Goal: Information Seeking & Learning: Learn about a topic

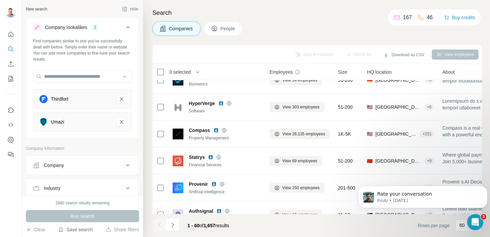
click at [76, 231] on button "Save search" at bounding box center [75, 229] width 34 height 7
click at [81, 220] on div "View my saved searches" at bounding box center [94, 217] width 71 height 13
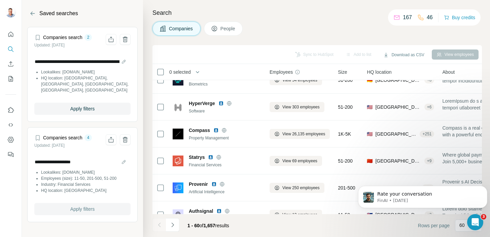
click at [79, 206] on span "Apply filters" at bounding box center [82, 209] width 24 height 7
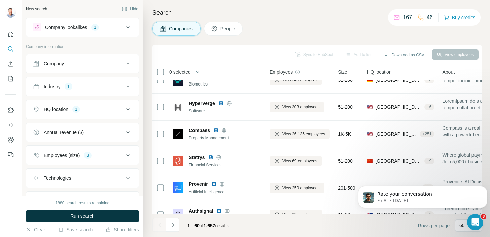
click at [124, 25] on icon at bounding box center [128, 27] width 8 height 8
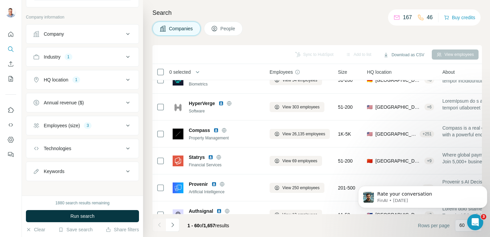
scroll to position [111, 0]
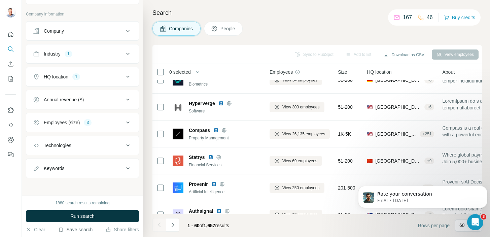
click at [75, 231] on button "Save search" at bounding box center [75, 229] width 34 height 7
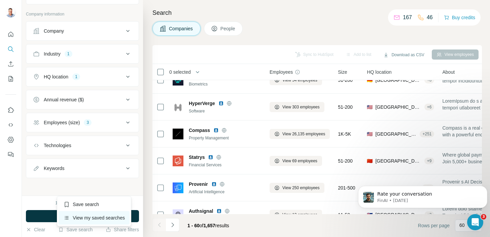
click at [78, 221] on div "View my saved searches" at bounding box center [94, 217] width 71 height 13
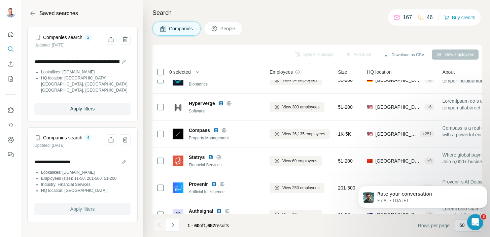
click at [78, 206] on span "Apply filters" at bounding box center [82, 209] width 24 height 7
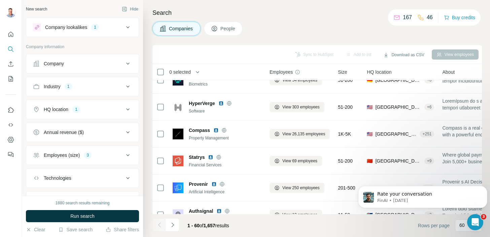
click at [99, 26] on div "1" at bounding box center [95, 27] width 8 height 6
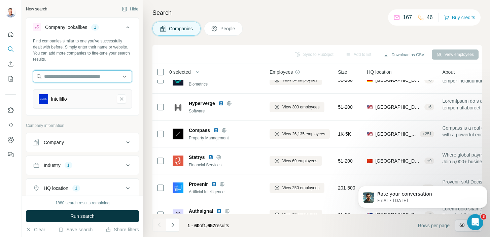
click at [119, 75] on input "text" at bounding box center [82, 76] width 99 height 12
click at [115, 106] on div "Intelliflo" at bounding box center [82, 99] width 99 height 20
click at [118, 97] on icon "Intelliflo-remove-button" at bounding box center [121, 99] width 6 height 7
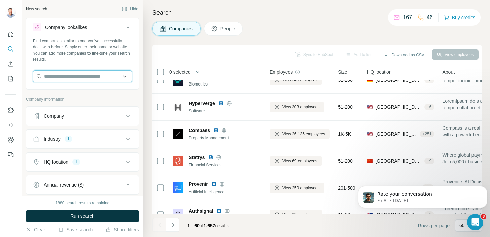
click at [94, 77] on input "text" at bounding box center [82, 76] width 99 height 12
click at [110, 76] on input "**********" at bounding box center [82, 76] width 99 height 12
paste input "**********"
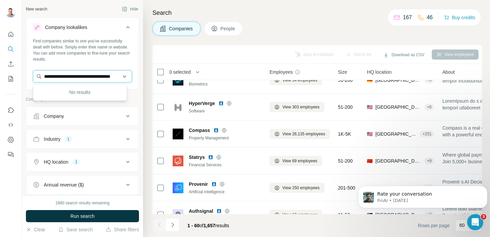
scroll to position [0, 23]
type input "**********"
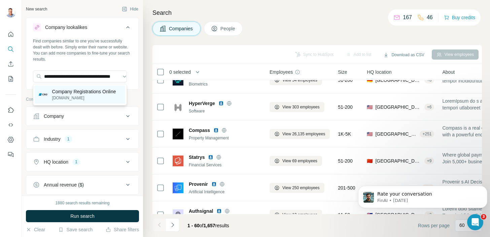
click at [77, 97] on p "[DOMAIN_NAME]" at bounding box center [84, 98] width 64 height 6
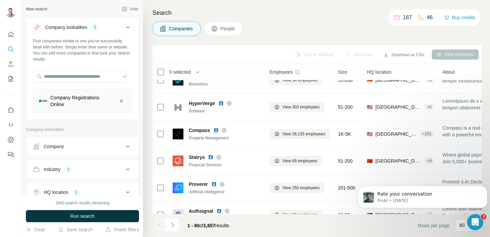
scroll to position [0, 0]
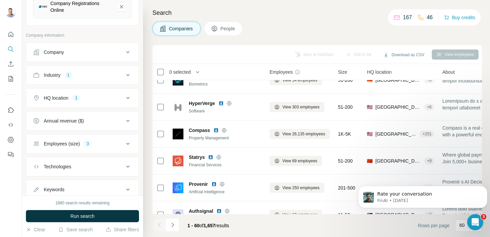
scroll to position [94, 0]
click at [126, 75] on icon at bounding box center [127, 75] width 3 height 2
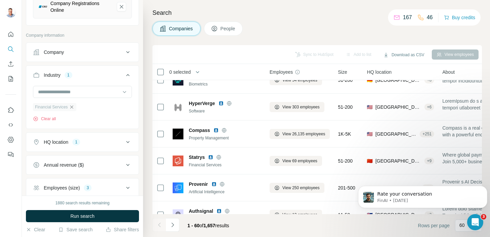
click at [74, 107] on icon "button" at bounding box center [71, 106] width 5 height 5
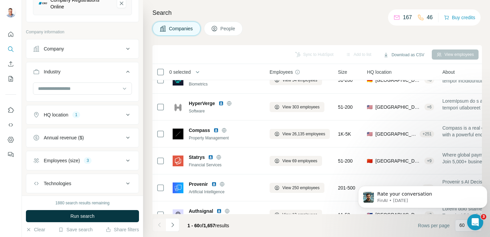
scroll to position [99, 0]
click at [123, 87] on icon at bounding box center [124, 88] width 3 height 2
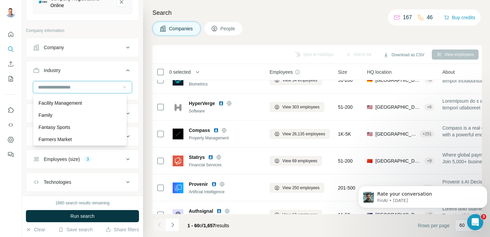
scroll to position [2776, 0]
click at [135, 87] on div "New search Hide Company lookalikes 1 Find companies similar to one you've succe…" at bounding box center [82, 98] width 121 height 196
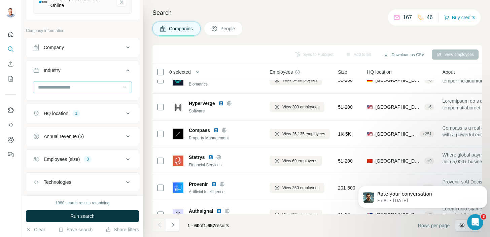
click at [126, 159] on icon at bounding box center [127, 159] width 3 height 2
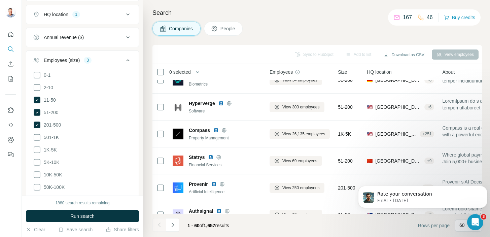
scroll to position [207, 0]
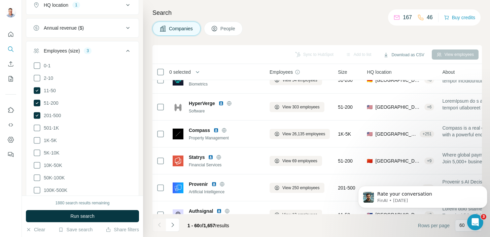
drag, startPoint x: 36, startPoint y: 91, endPoint x: 32, endPoint y: 117, distance: 26.8
click at [36, 91] on icon at bounding box center [37, 90] width 7 height 7
click at [37, 103] on icon at bounding box center [37, 103] width 7 height 7
click at [39, 113] on icon at bounding box center [37, 115] width 7 height 7
click at [124, 49] on icon at bounding box center [128, 51] width 8 height 8
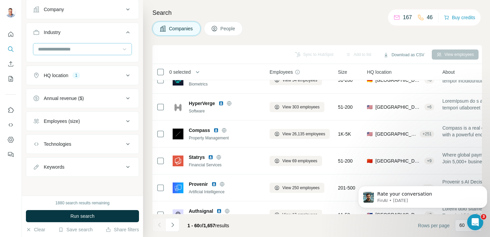
scroll to position [136, 0]
click at [124, 75] on icon at bounding box center [128, 77] width 8 height 8
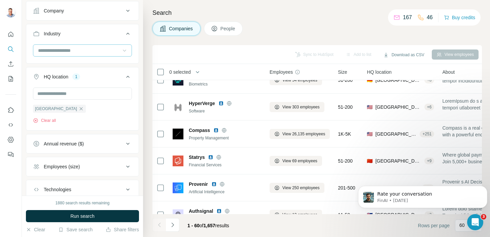
click at [124, 76] on icon at bounding box center [128, 77] width 8 height 8
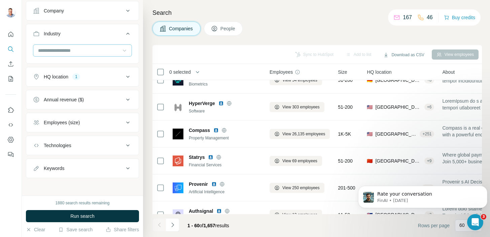
click at [124, 167] on icon at bounding box center [128, 168] width 8 height 8
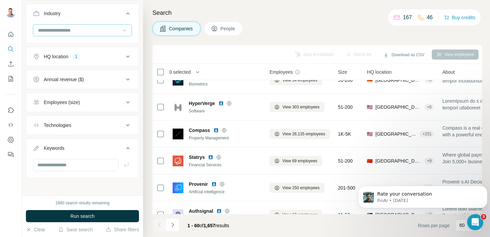
click at [124, 148] on icon at bounding box center [128, 148] width 8 height 8
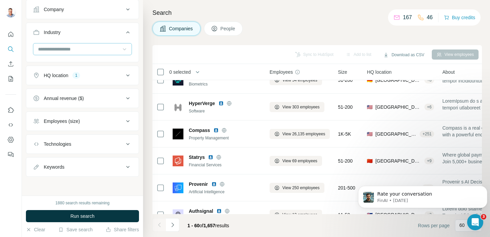
scroll to position [136, 0]
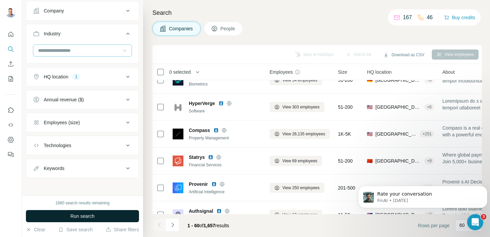
click at [82, 214] on span "Run search" at bounding box center [82, 216] width 24 height 7
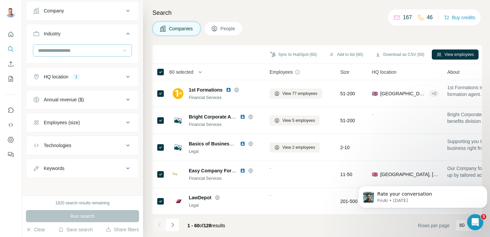
scroll to position [0, 0]
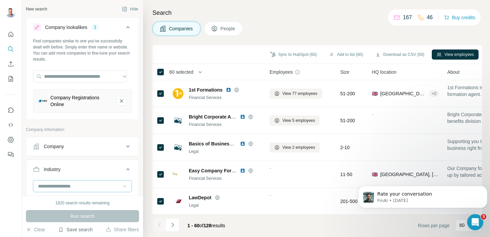
click at [79, 229] on button "Save search" at bounding box center [75, 229] width 34 height 7
click at [84, 220] on div "View my saved searches" at bounding box center [94, 217] width 71 height 13
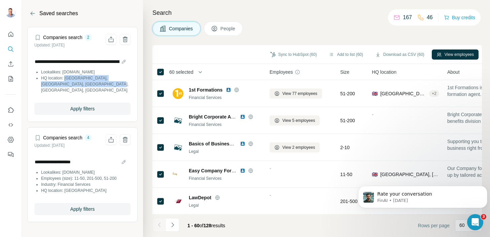
drag, startPoint x: 83, startPoint y: 77, endPoint x: 94, endPoint y: 84, distance: 12.7
click at [94, 84] on li "HQ location: [GEOGRAPHIC_DATA], [GEOGRAPHIC_DATA], [GEOGRAPHIC_DATA], [GEOGRAPH…" at bounding box center [86, 84] width 90 height 18
click at [111, 40] on icon "Share filters" at bounding box center [111, 39] width 7 height 7
click at [10, 46] on icon "Search" at bounding box center [10, 49] width 7 height 7
click at [10, 47] on icon "Search" at bounding box center [10, 49] width 7 height 7
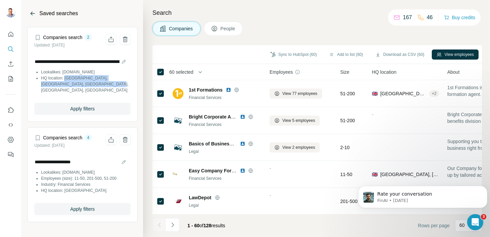
click at [32, 12] on icon "Back" at bounding box center [32, 13] width 7 height 7
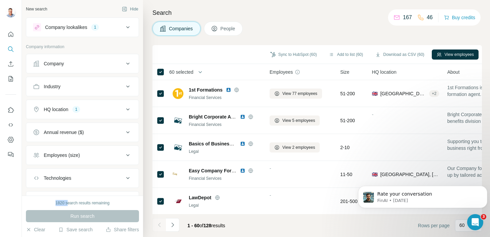
drag, startPoint x: 55, startPoint y: 202, endPoint x: 67, endPoint y: 201, distance: 12.6
click at [67, 201] on div "1820 search results remaining" at bounding box center [83, 203] width 54 height 6
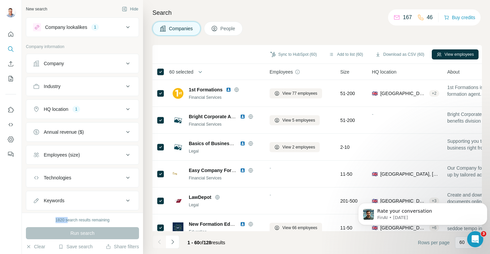
click at [124, 107] on icon at bounding box center [128, 109] width 8 height 8
click at [79, 247] on button "Save search" at bounding box center [75, 247] width 34 height 7
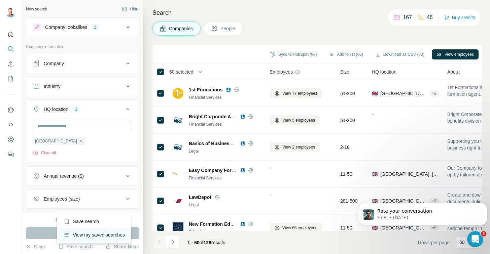
click at [88, 232] on div "View my saved searches" at bounding box center [94, 235] width 71 height 13
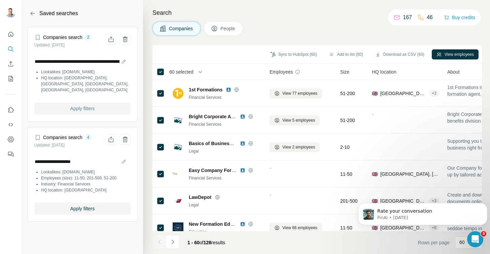
click at [80, 105] on span "Apply filters" at bounding box center [82, 108] width 24 height 7
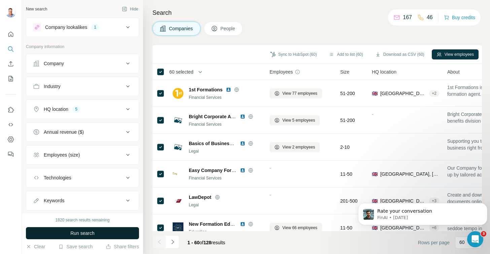
click at [77, 236] on span "Run search" at bounding box center [82, 233] width 24 height 7
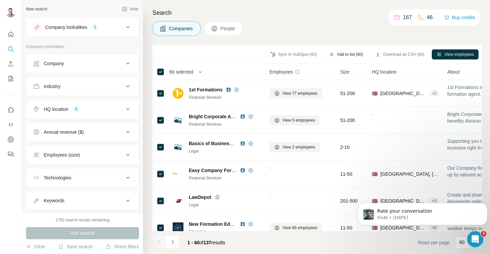
click at [330, 52] on button "Add to list (60)" at bounding box center [345, 54] width 43 height 10
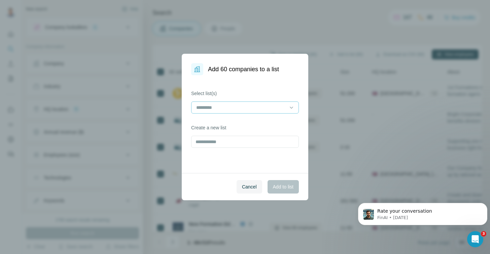
click at [269, 104] on input at bounding box center [241, 107] width 91 height 7
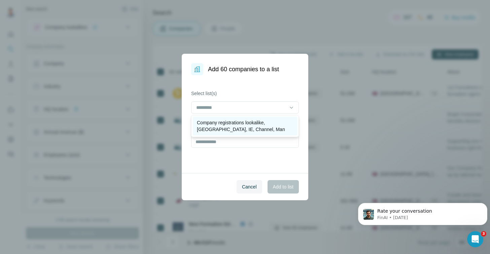
click at [260, 128] on p "Company registrations lookalike, [GEOGRAPHIC_DATA], IE, Channel, Man" at bounding box center [245, 125] width 96 height 13
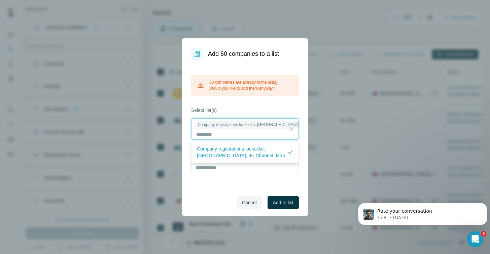
scroll to position [0, 0]
click at [243, 201] on span "Cancel" at bounding box center [249, 203] width 15 height 7
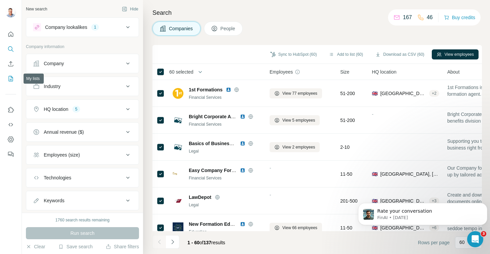
click at [8, 79] on icon "My lists" at bounding box center [10, 78] width 7 height 7
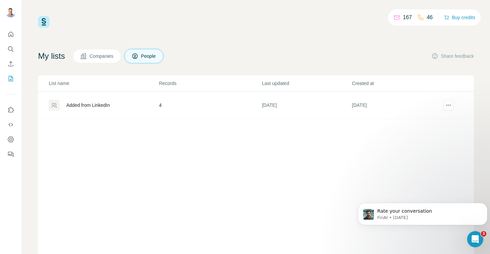
click at [112, 54] on span "Companies" at bounding box center [102, 56] width 25 height 7
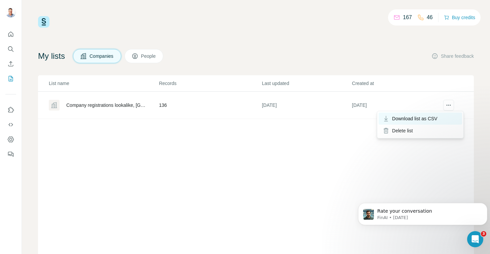
click at [438, 121] on span "Download list as CSV" at bounding box center [414, 118] width 45 height 7
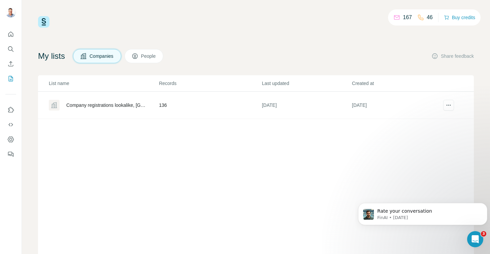
click at [200, 248] on div "List name Records Last updated Created at Company registrations lookalike, [GEO…" at bounding box center [256, 166] width 436 height 182
click at [11, 48] on icon "Search" at bounding box center [10, 49] width 7 height 7
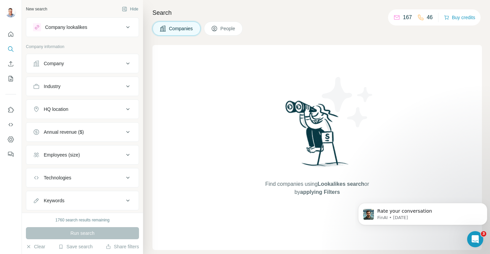
click at [124, 201] on icon at bounding box center [128, 201] width 8 height 8
click at [78, 243] on div "1760 search results remaining Run search Clear Save search Share filters" at bounding box center [82, 233] width 121 height 41
click at [78, 245] on button "Save search" at bounding box center [75, 247] width 34 height 7
click at [90, 239] on div "View my saved searches" at bounding box center [94, 235] width 71 height 13
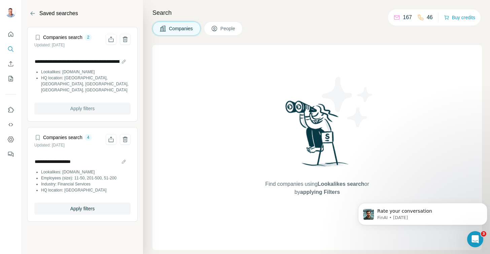
click at [75, 105] on span "Apply filters" at bounding box center [82, 108] width 24 height 7
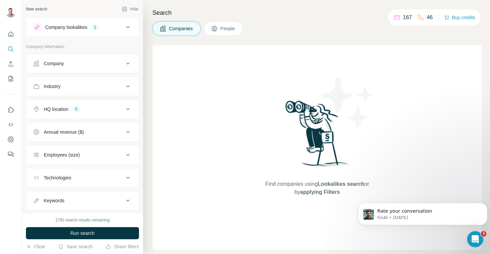
scroll to position [15, 0]
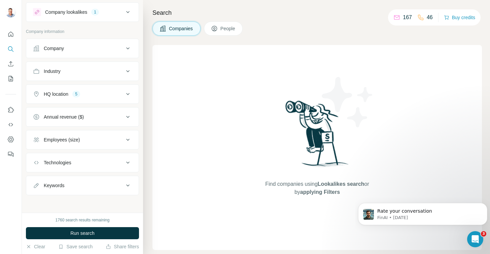
click at [82, 182] on div "Keywords" at bounding box center [78, 185] width 91 height 7
click at [78, 199] on input "text" at bounding box center [75, 203] width 85 height 12
click at [82, 204] on input "text" at bounding box center [75, 203] width 85 height 12
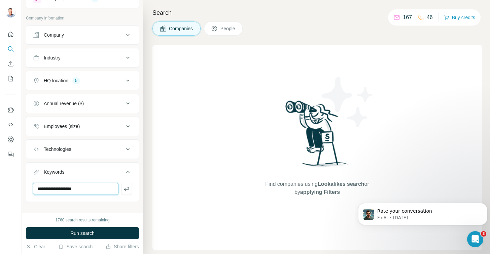
scroll to position [35, 0]
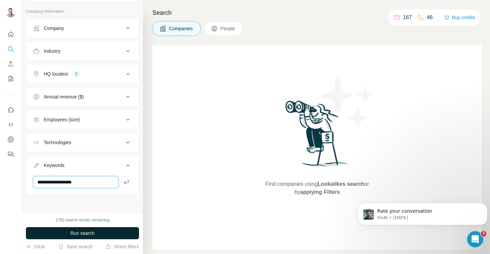
type input "**********"
click at [78, 233] on span "Run search" at bounding box center [82, 233] width 24 height 7
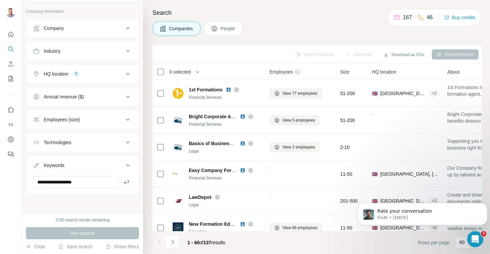
click at [304, 249] on footer "1 - 60 of 137 results Rows per page 60" at bounding box center [317, 243] width 330 height 23
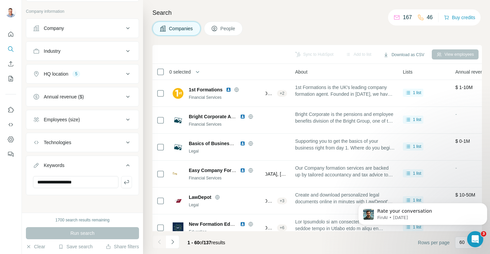
scroll to position [0, 153]
click at [421, 216] on p "FinAI • [DATE]" at bounding box center [428, 218] width 102 height 6
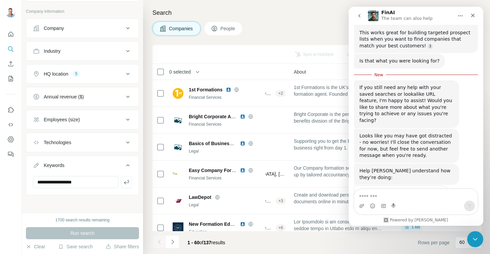
scroll to position [893, 0]
click at [425, 194] on textarea "Message…" at bounding box center [415, 194] width 123 height 11
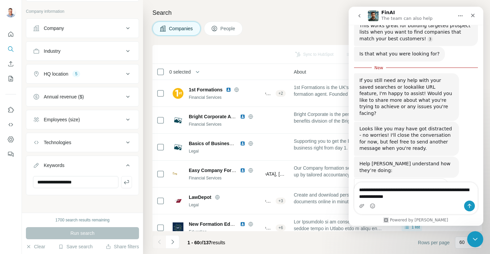
type textarea "**********"
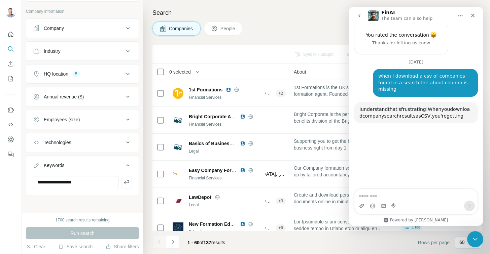
scroll to position [1048, 0]
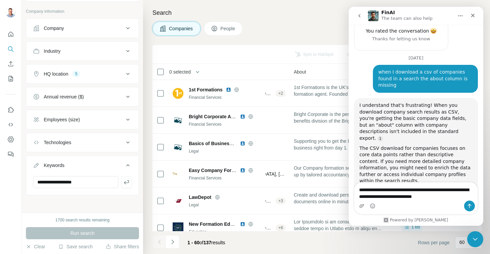
type textarea "**********"
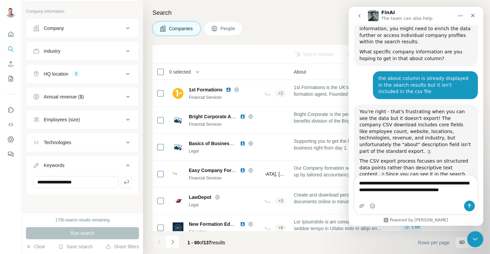
scroll to position [1188, 0]
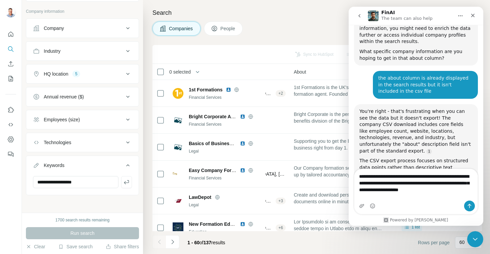
type textarea "**********"
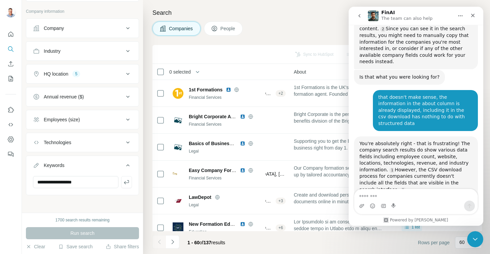
scroll to position [1340, 0]
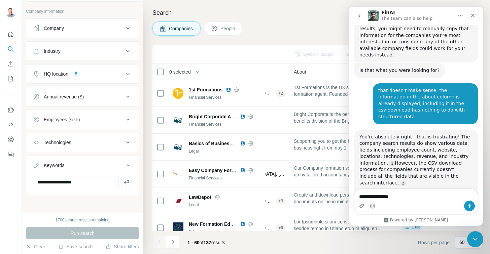
type textarea "**********"
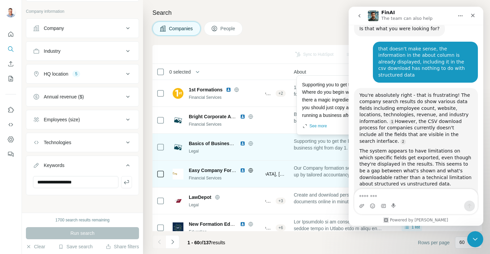
scroll to position [1422, 0]
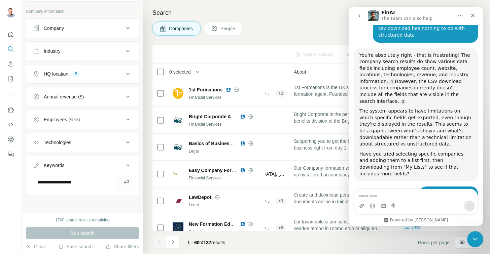
click at [408, 194] on textarea "Message…" at bounding box center [415, 194] width 123 height 11
type textarea "*"
type textarea "**********"
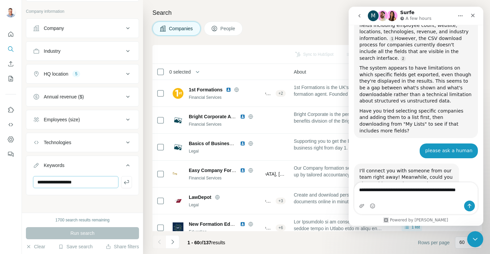
scroll to position [1472, 0]
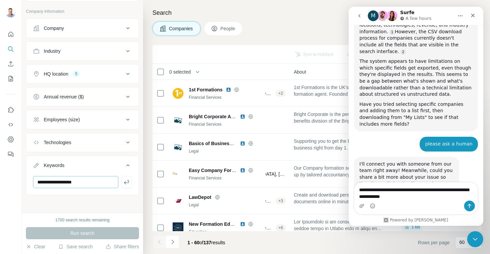
type textarea "**********"
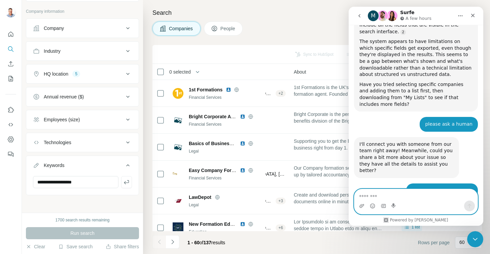
click at [402, 196] on textarea "Message…" at bounding box center [415, 194] width 123 height 11
click at [471, 15] on icon "Close" at bounding box center [472, 15] width 5 height 5
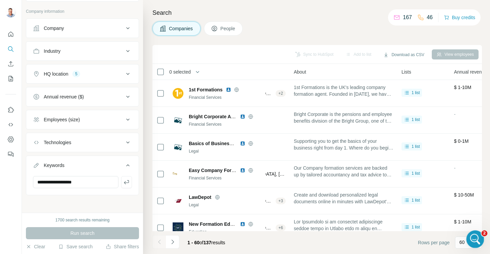
click at [472, 235] on icon "Open Intercom Messenger" at bounding box center [474, 238] width 11 height 11
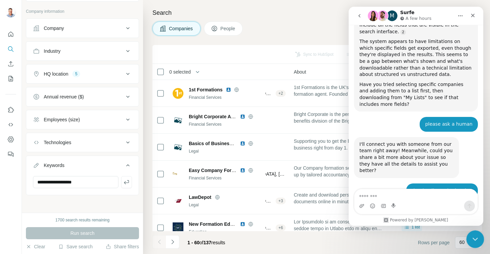
click at [473, 236] on icon "Close Intercom Messenger" at bounding box center [474, 239] width 8 height 8
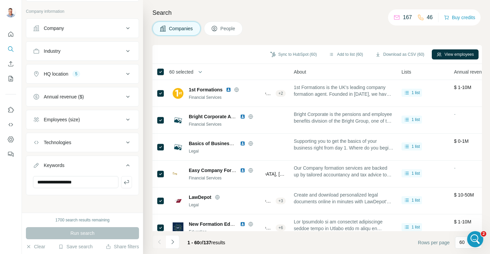
click at [268, 41] on div "Search Companies People Sync to HubSpot (60) Add to list (60) Download as CSV (…" at bounding box center [316, 127] width 347 height 254
click at [11, 78] on icon "My lists" at bounding box center [11, 78] width 3 height 4
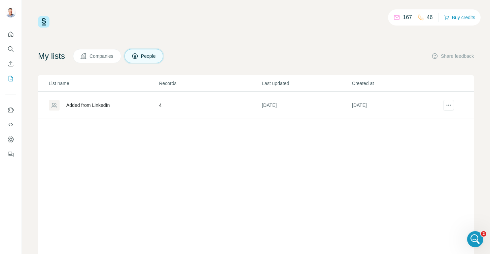
click at [103, 55] on span "Companies" at bounding box center [102, 56] width 25 height 7
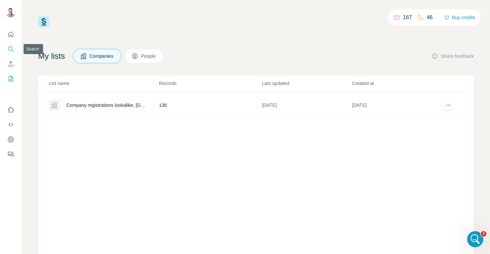
click at [11, 47] on icon "Search" at bounding box center [10, 48] width 4 height 4
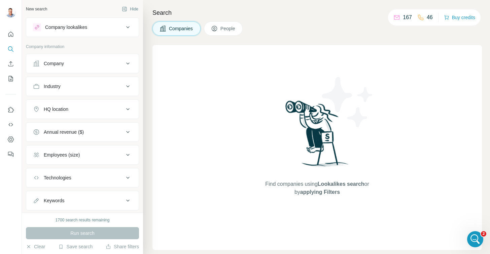
click at [124, 25] on icon at bounding box center [128, 27] width 8 height 8
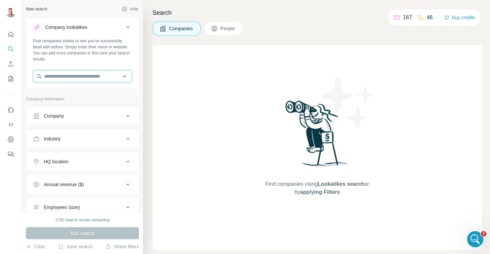
click at [76, 77] on input "text" at bounding box center [82, 76] width 99 height 12
paste input "**********"
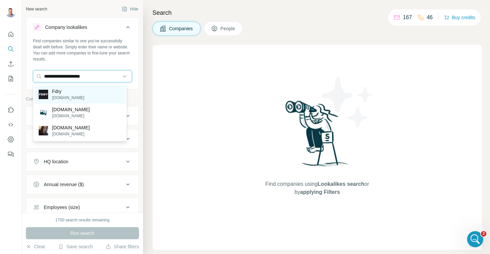
type input "**********"
click at [58, 91] on p "Fdry" at bounding box center [68, 91] width 32 height 7
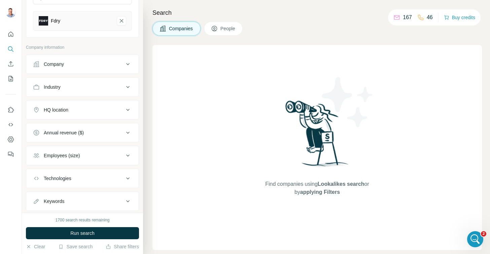
scroll to position [94, 0]
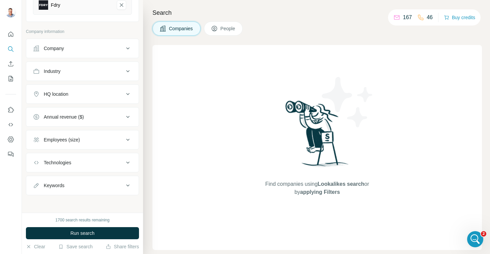
click at [124, 185] on icon at bounding box center [128, 186] width 8 height 8
click at [92, 199] on input "text" at bounding box center [75, 203] width 85 height 12
type input "*********"
click at [124, 92] on icon at bounding box center [128, 94] width 8 height 8
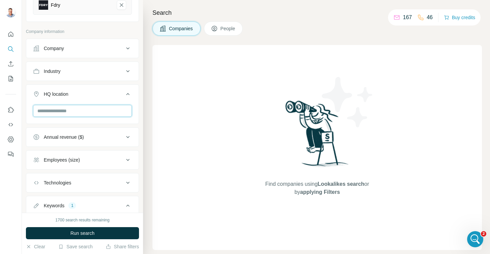
click at [94, 109] on input "text" at bounding box center [82, 111] width 99 height 12
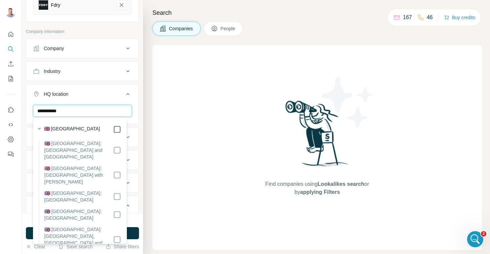
type input "**********"
click at [136, 119] on div "**********" at bounding box center [82, 106] width 121 height 213
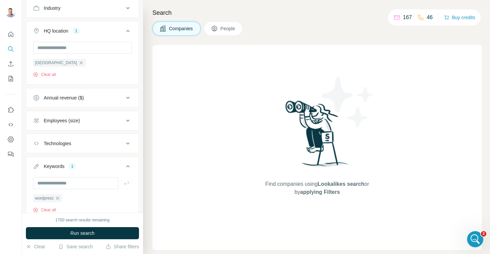
scroll to position [182, 0]
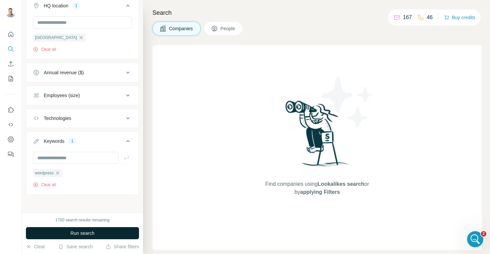
click at [82, 233] on span "Run search" at bounding box center [82, 233] width 24 height 7
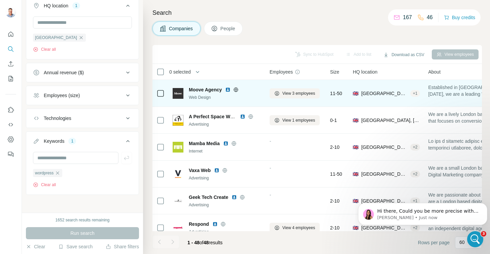
scroll to position [1542, 0]
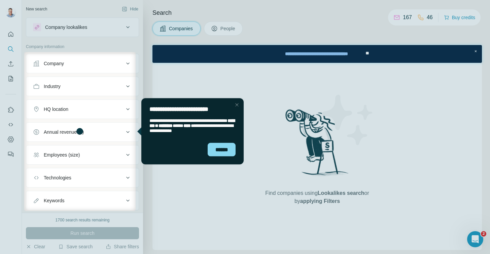
click at [476, 240] on div at bounding box center [245, 232] width 490 height 43
click at [223, 147] on div "******" at bounding box center [221, 149] width 28 height 13
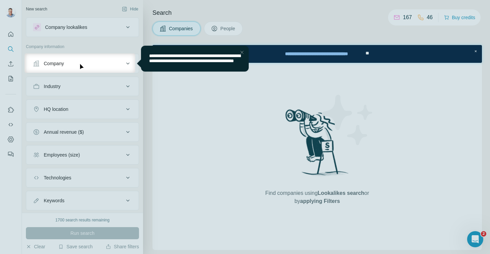
click at [242, 52] on div "Close Step" at bounding box center [242, 52] width 8 height 8
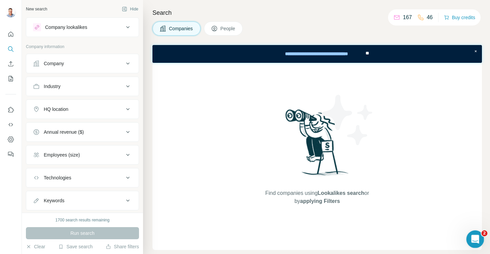
click at [474, 246] on div "Open Intercom Messenger" at bounding box center [474, 239] width 22 height 22
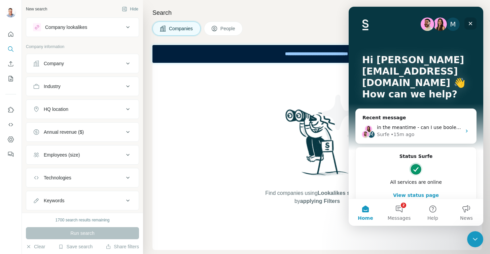
click at [470, 21] on icon "Close" at bounding box center [470, 23] width 5 height 5
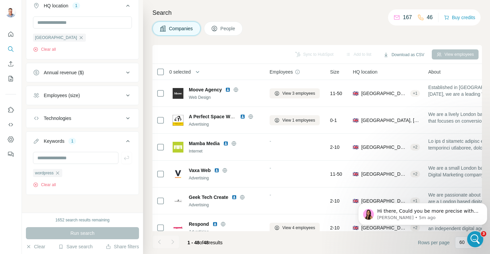
scroll to position [1568, 0]
